Goal: Obtain resource: Obtain resource

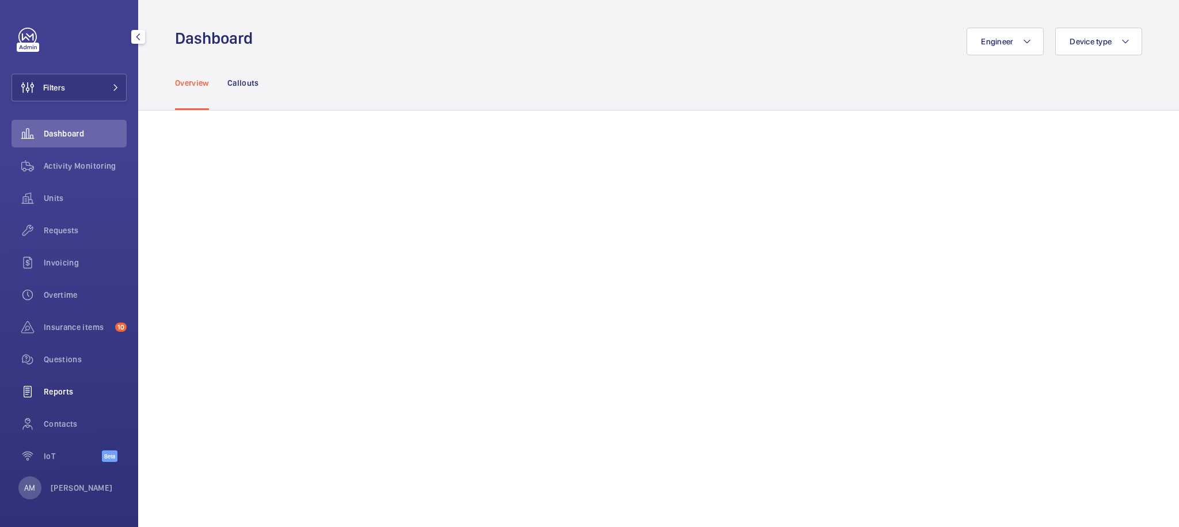
click at [67, 392] on span "Reports" at bounding box center [85, 392] width 83 height 12
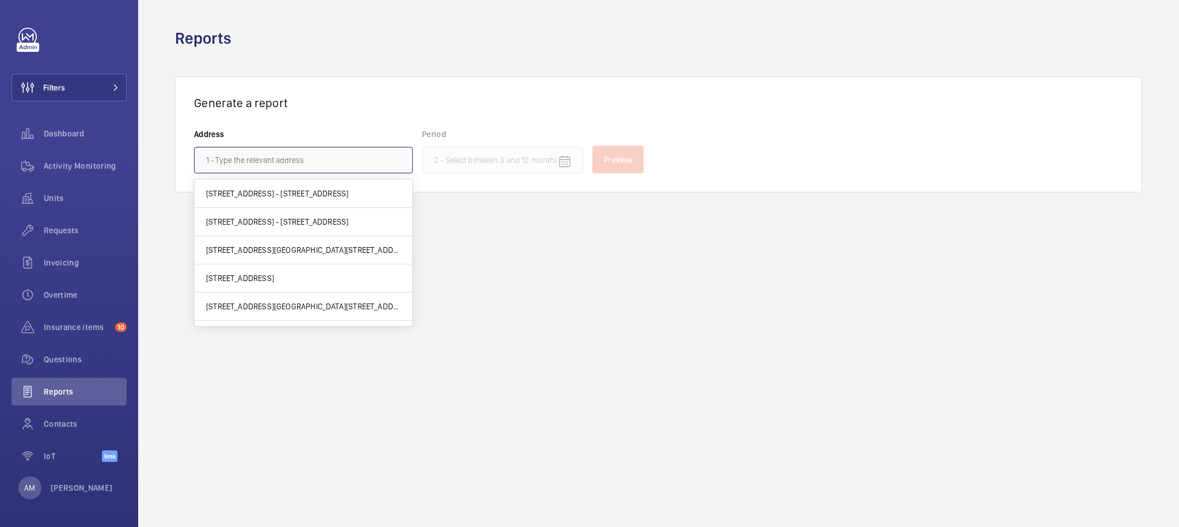
click at [361, 166] on input "text" at bounding box center [303, 160] width 219 height 26
click at [336, 220] on span "4 rue Georges - 4 rue georges, 92230 GENNEVILLIERS, GENNEVILLIERS 92230" at bounding box center [277, 222] width 142 height 12
type input "4 rue Georges - 4 rue georges, 92230 GENNEVILLIERS, GENNEVILLIERS 92230"
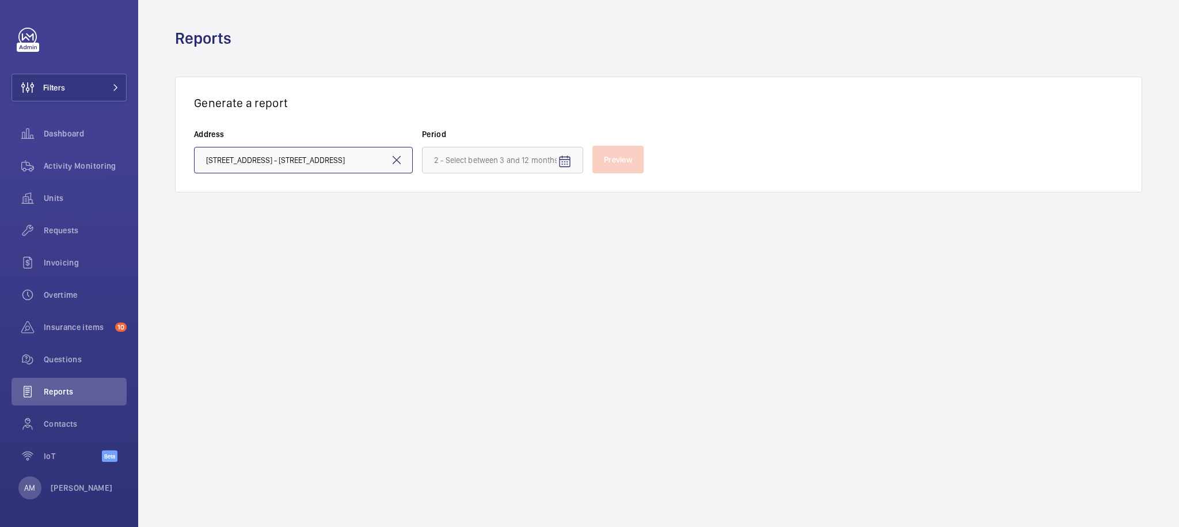
scroll to position [0, 83]
click at [562, 161] on mat-icon "Open calendar" at bounding box center [565, 162] width 14 height 14
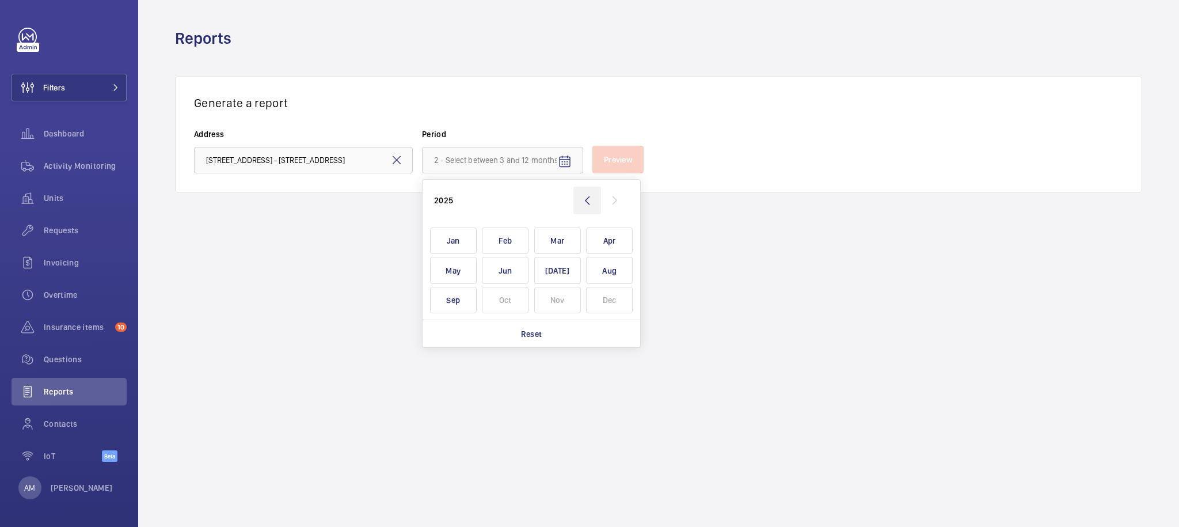
click at [590, 200] on wm-front-icon-button at bounding box center [587, 201] width 28 height 28
click at [438, 242] on span "Jan" at bounding box center [453, 240] width 47 height 27
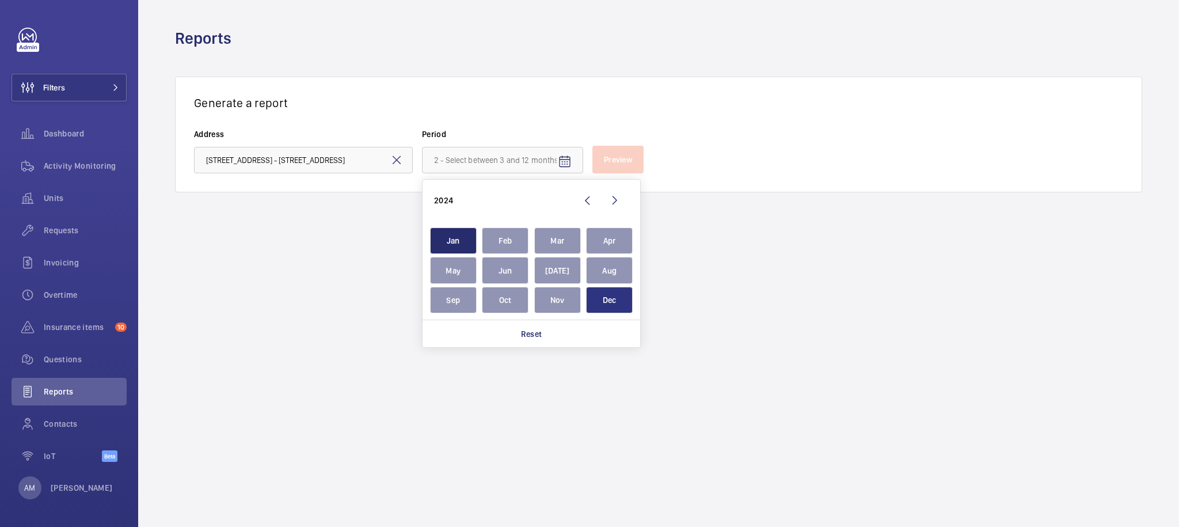
click at [609, 309] on span "Dec" at bounding box center [609, 300] width 47 height 27
type input "[DATE] - [DATE]"
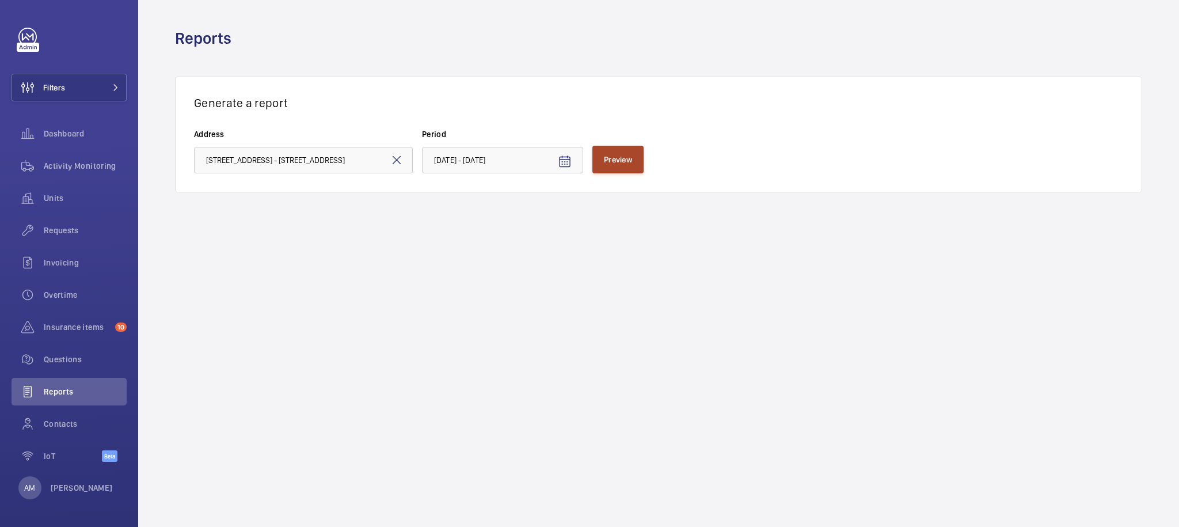
click at [626, 164] on span "Preview" at bounding box center [618, 159] width 28 height 9
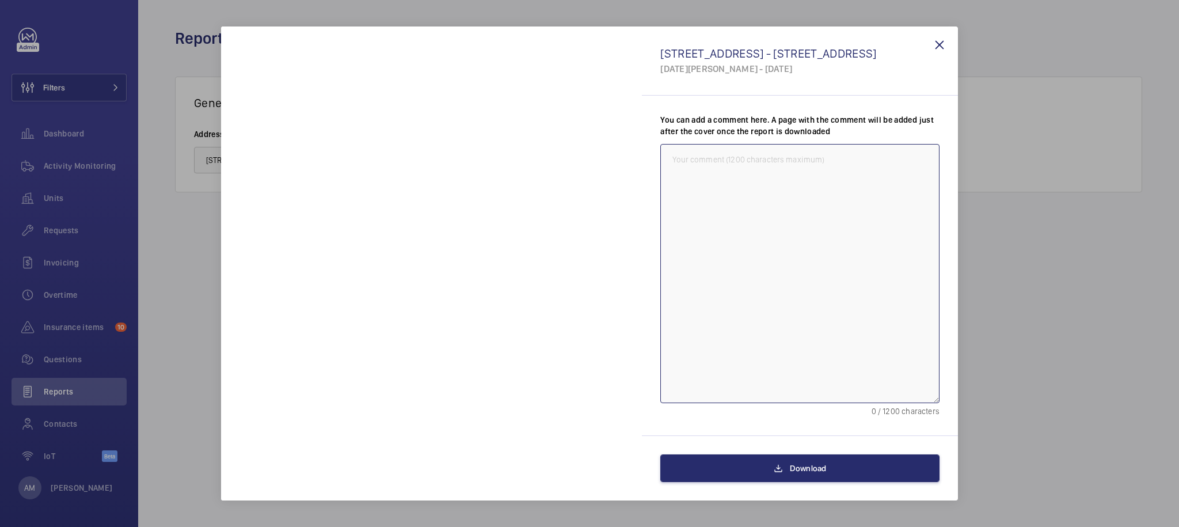
click at [854, 377] on textarea at bounding box center [799, 274] width 279 height 260
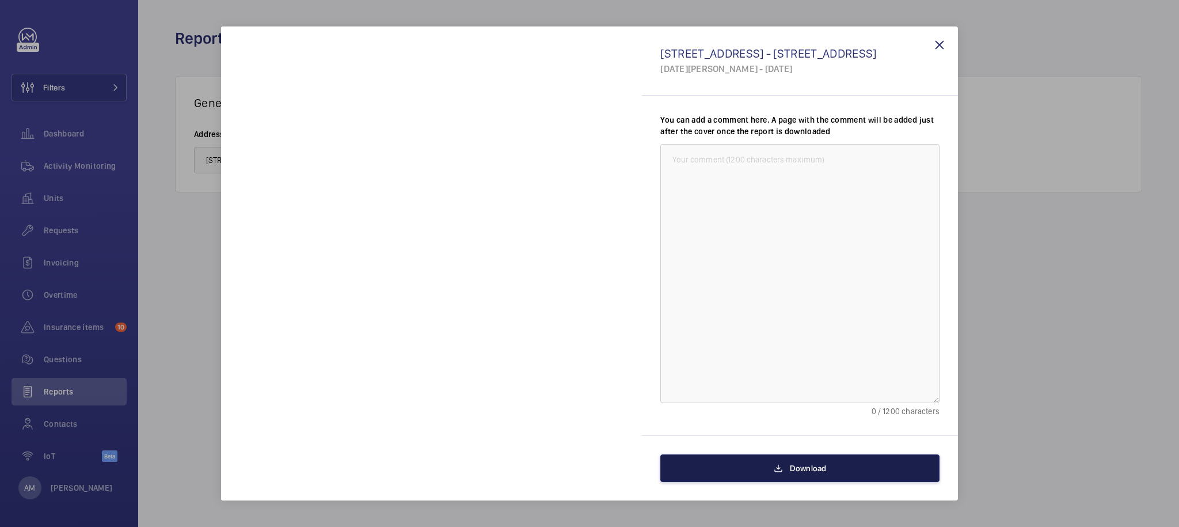
click at [849, 472] on button "Download" at bounding box center [799, 468] width 279 height 28
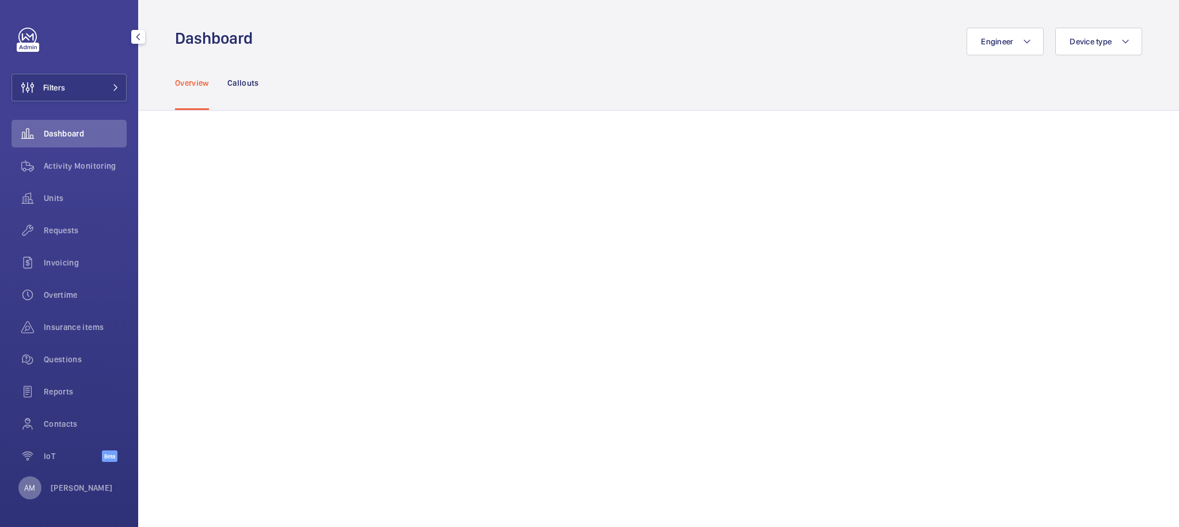
click at [37, 480] on div "AM" at bounding box center [29, 487] width 23 height 23
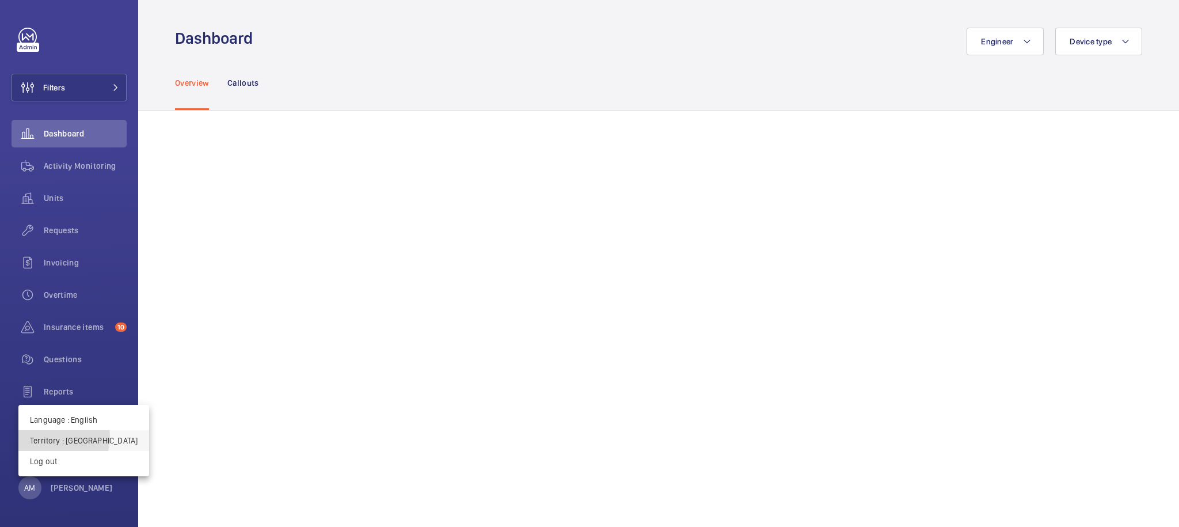
click at [55, 437] on p "Territory : France" at bounding box center [84, 441] width 108 height 12
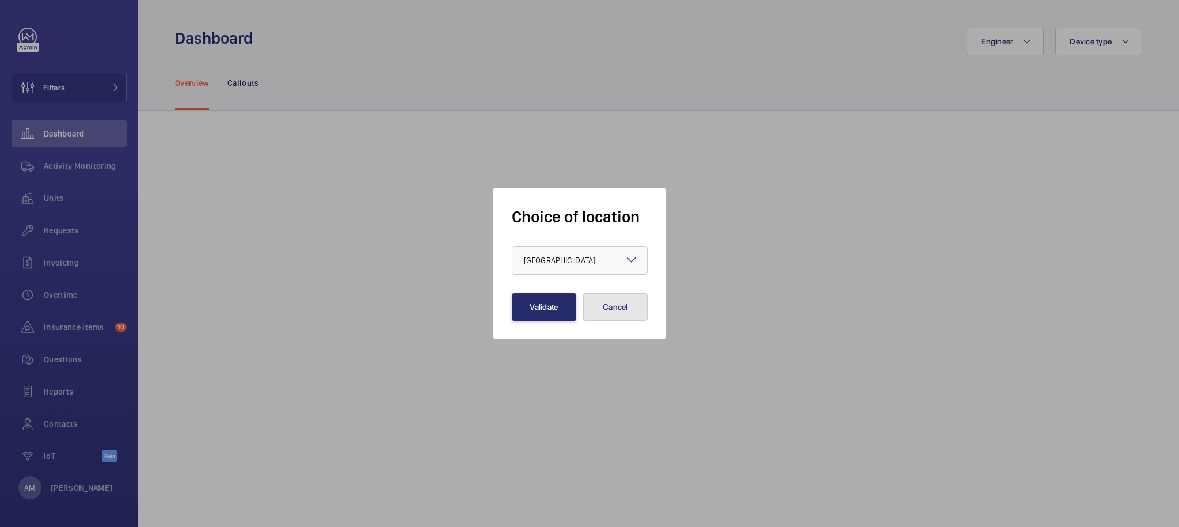
click at [626, 308] on button "Cancel" at bounding box center [615, 307] width 64 height 28
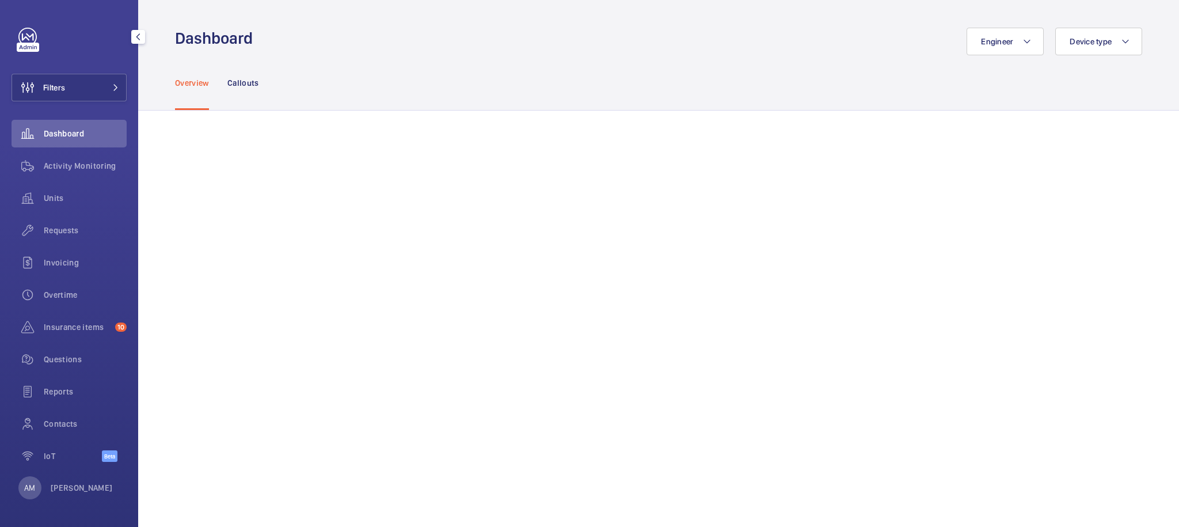
click at [40, 482] on div "AM Amine Medaghri-Alaoui" at bounding box center [65, 487] width 94 height 23
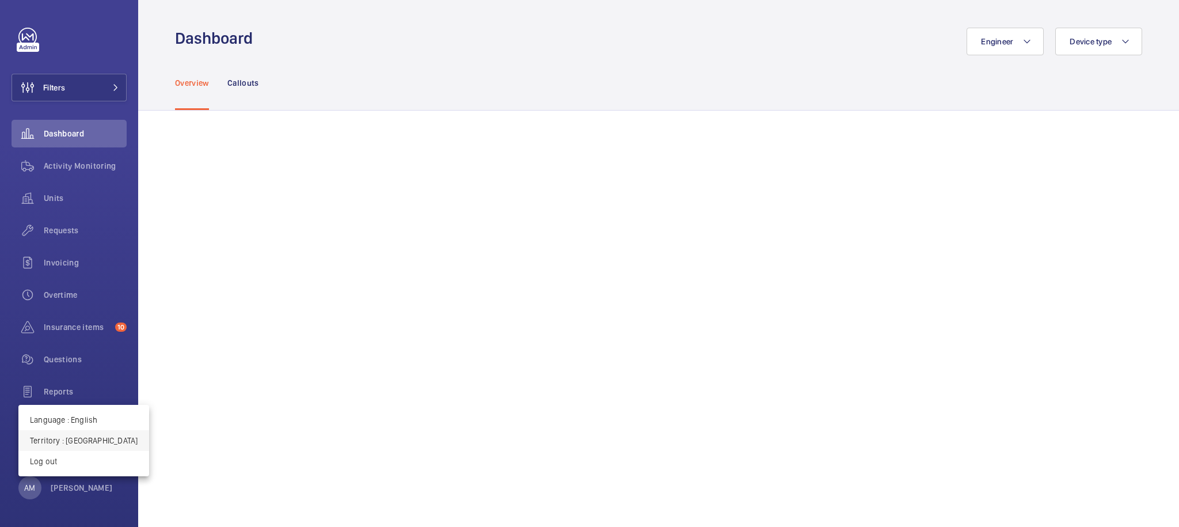
click at [61, 442] on p "Territory : France" at bounding box center [84, 441] width 108 height 12
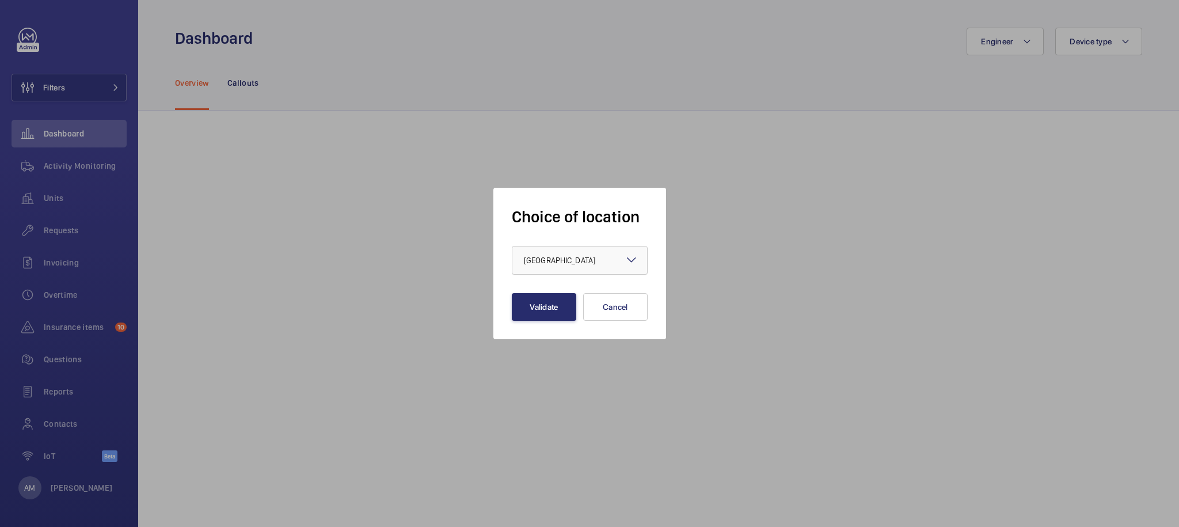
click at [574, 260] on div "× France" at bounding box center [574, 260] width 100 height 12
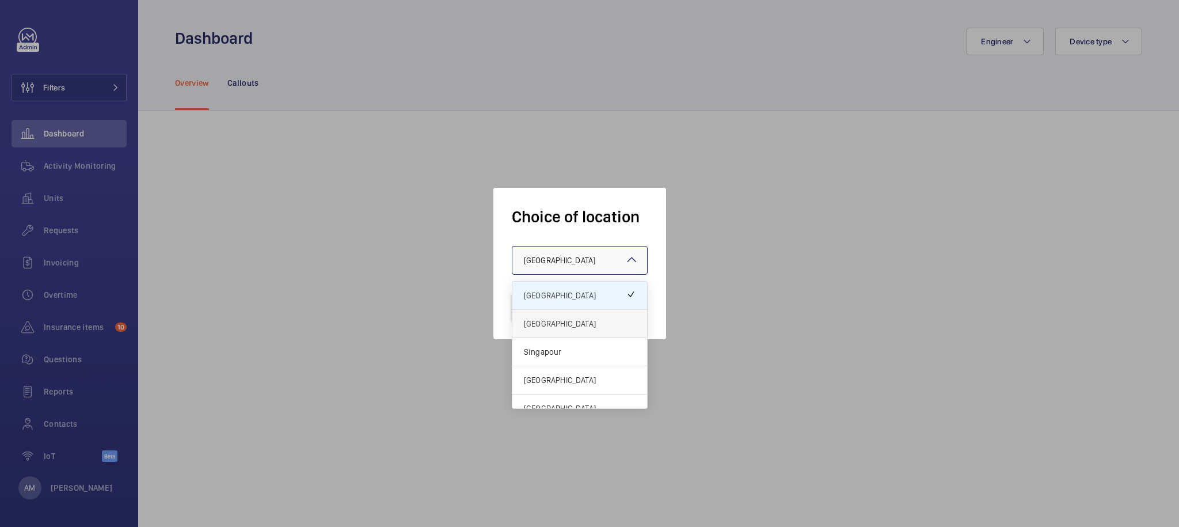
click at [553, 324] on span "[GEOGRAPHIC_DATA]" at bounding box center [580, 324] width 112 height 12
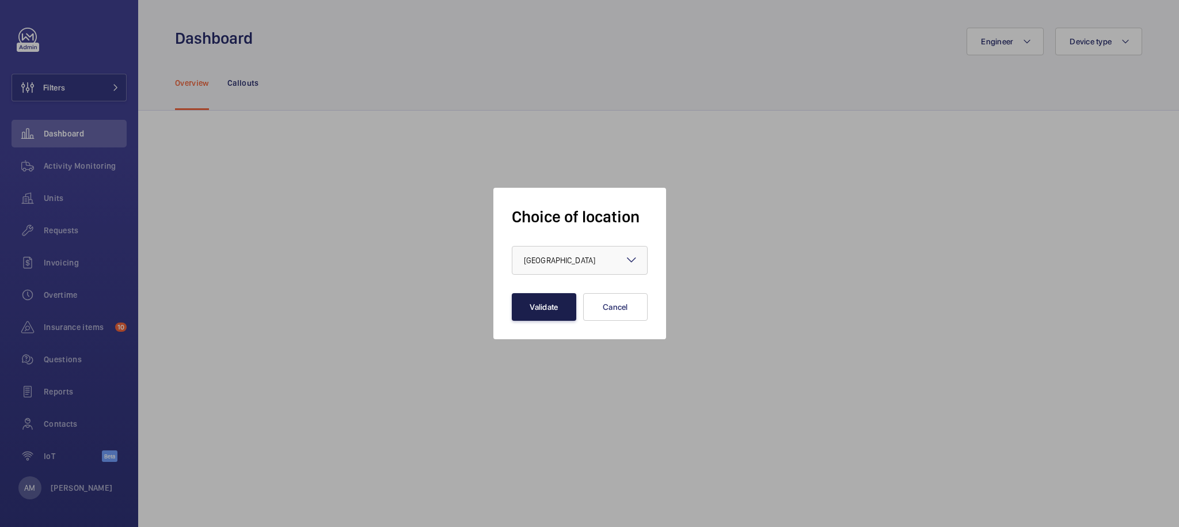
click at [522, 302] on button "Validate" at bounding box center [544, 307] width 64 height 28
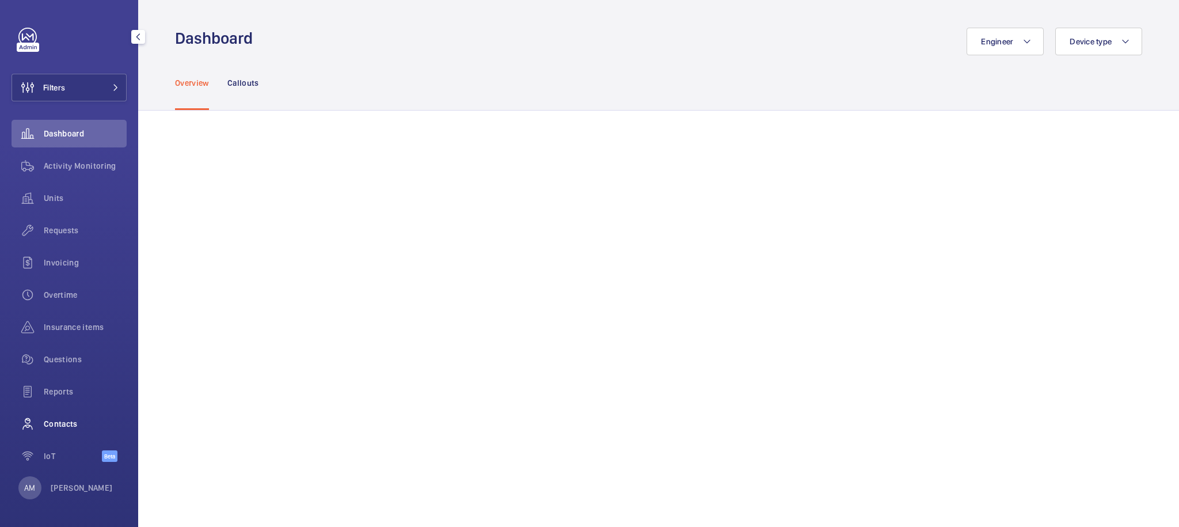
click at [74, 427] on span "Contacts" at bounding box center [85, 424] width 83 height 12
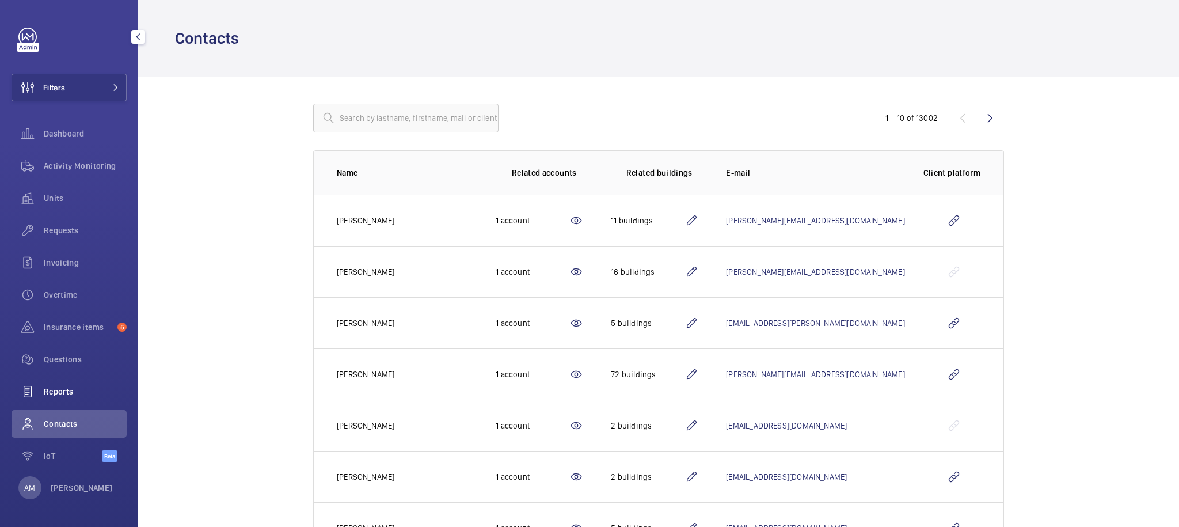
click at [50, 383] on div "Reports" at bounding box center [69, 392] width 115 height 28
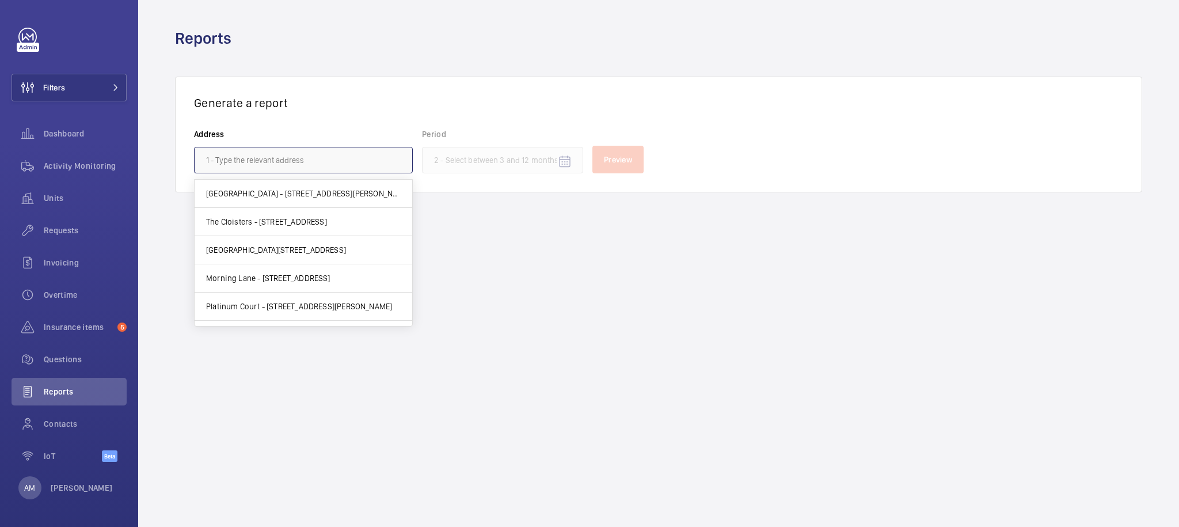
click at [317, 170] on input "text" at bounding box center [303, 160] width 219 height 26
click at [312, 192] on span "[GEOGRAPHIC_DATA] - [STREET_ADDRESS][PERSON_NAME]" at bounding box center [303, 194] width 195 height 12
type input "[GEOGRAPHIC_DATA] - [STREET_ADDRESS][PERSON_NAME]"
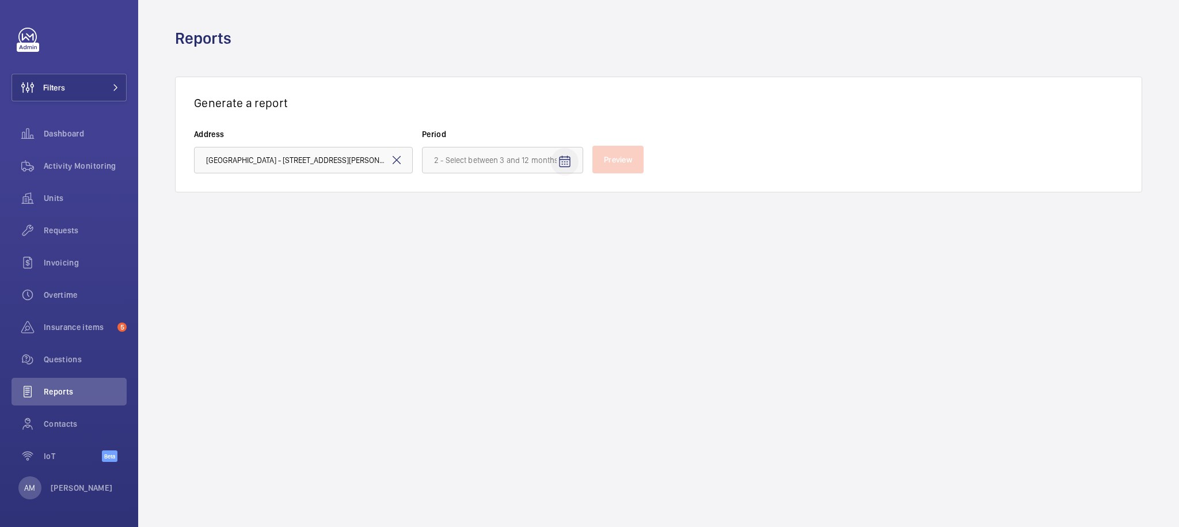
click at [562, 159] on mat-icon "Open calendar" at bounding box center [565, 162] width 14 height 14
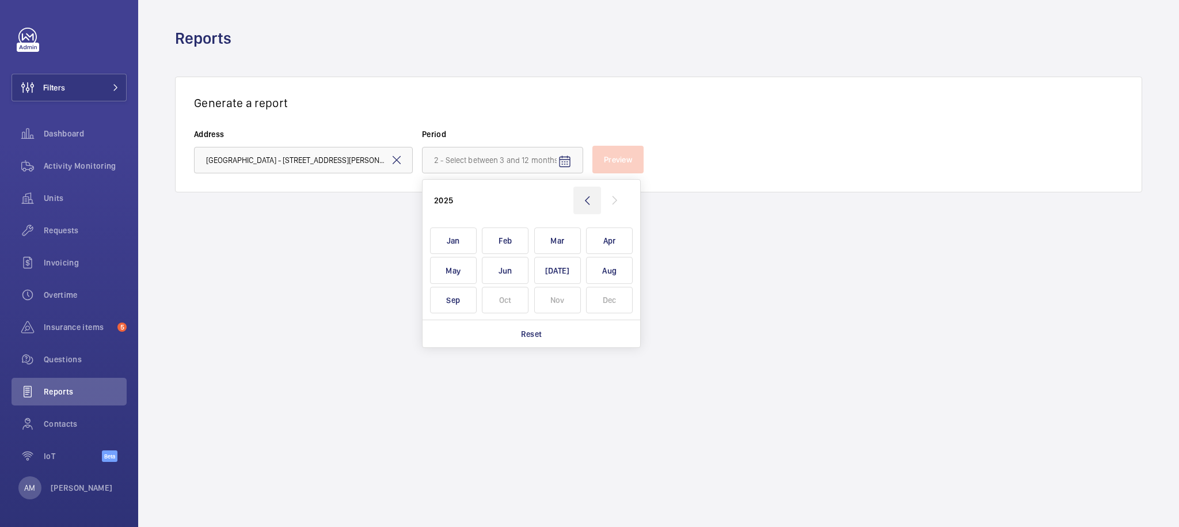
click at [576, 194] on wm-front-icon-button at bounding box center [587, 201] width 28 height 28
click at [462, 231] on span "Jan" at bounding box center [453, 240] width 47 height 27
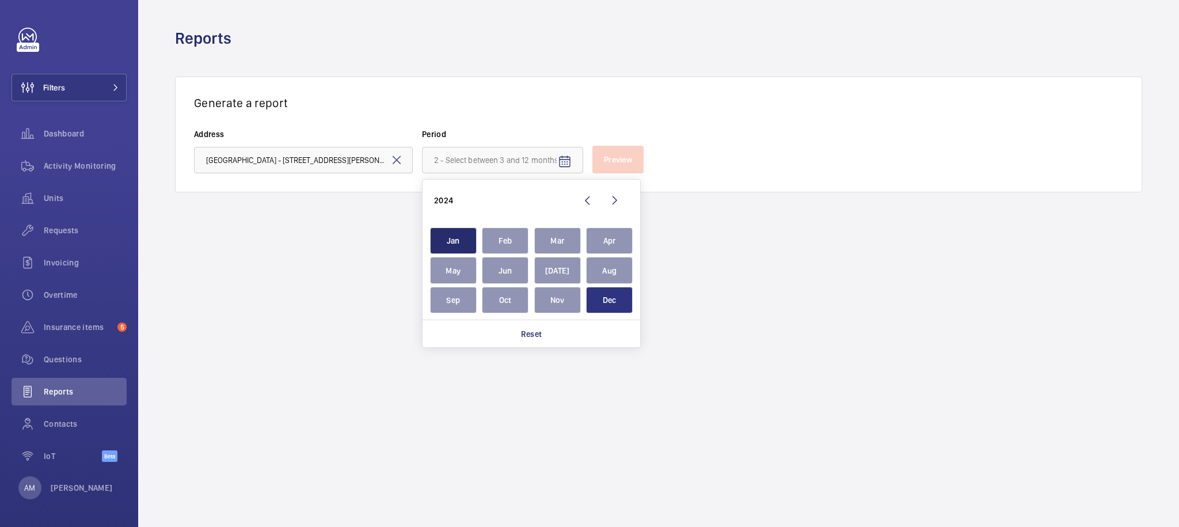
click at [605, 306] on span "Dec" at bounding box center [609, 300] width 47 height 27
type input "[DATE] - [DATE]"
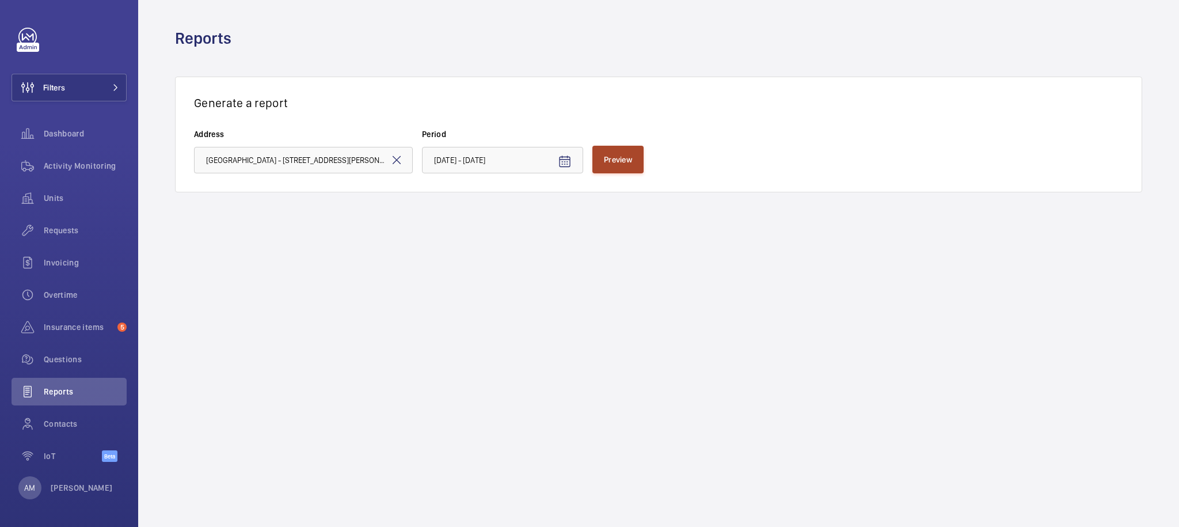
click at [632, 158] on span "Preview" at bounding box center [618, 159] width 28 height 9
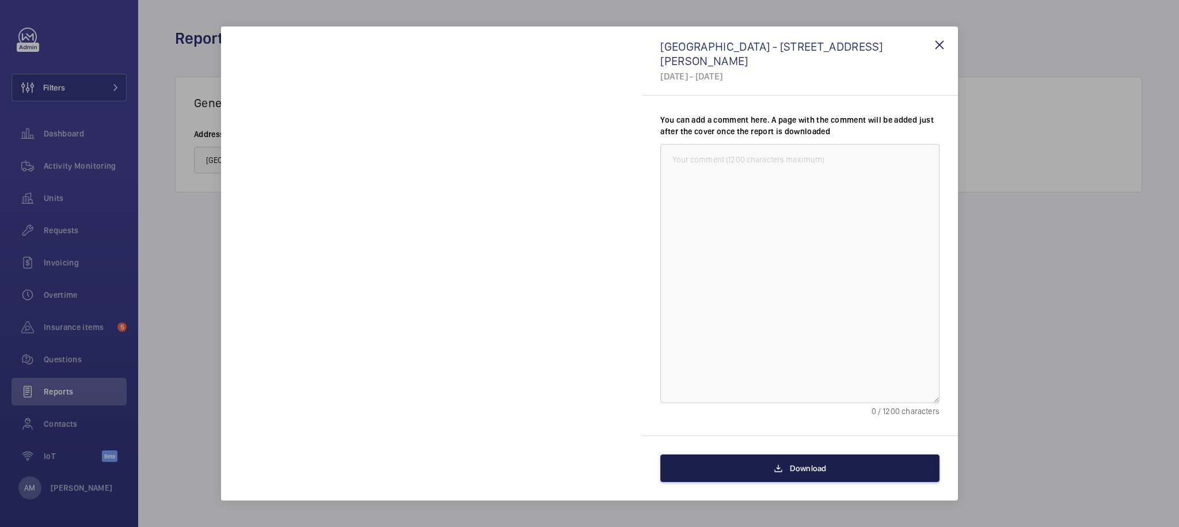
click at [835, 468] on button "Download" at bounding box center [799, 468] width 279 height 28
